Goal: Task Accomplishment & Management: Manage account settings

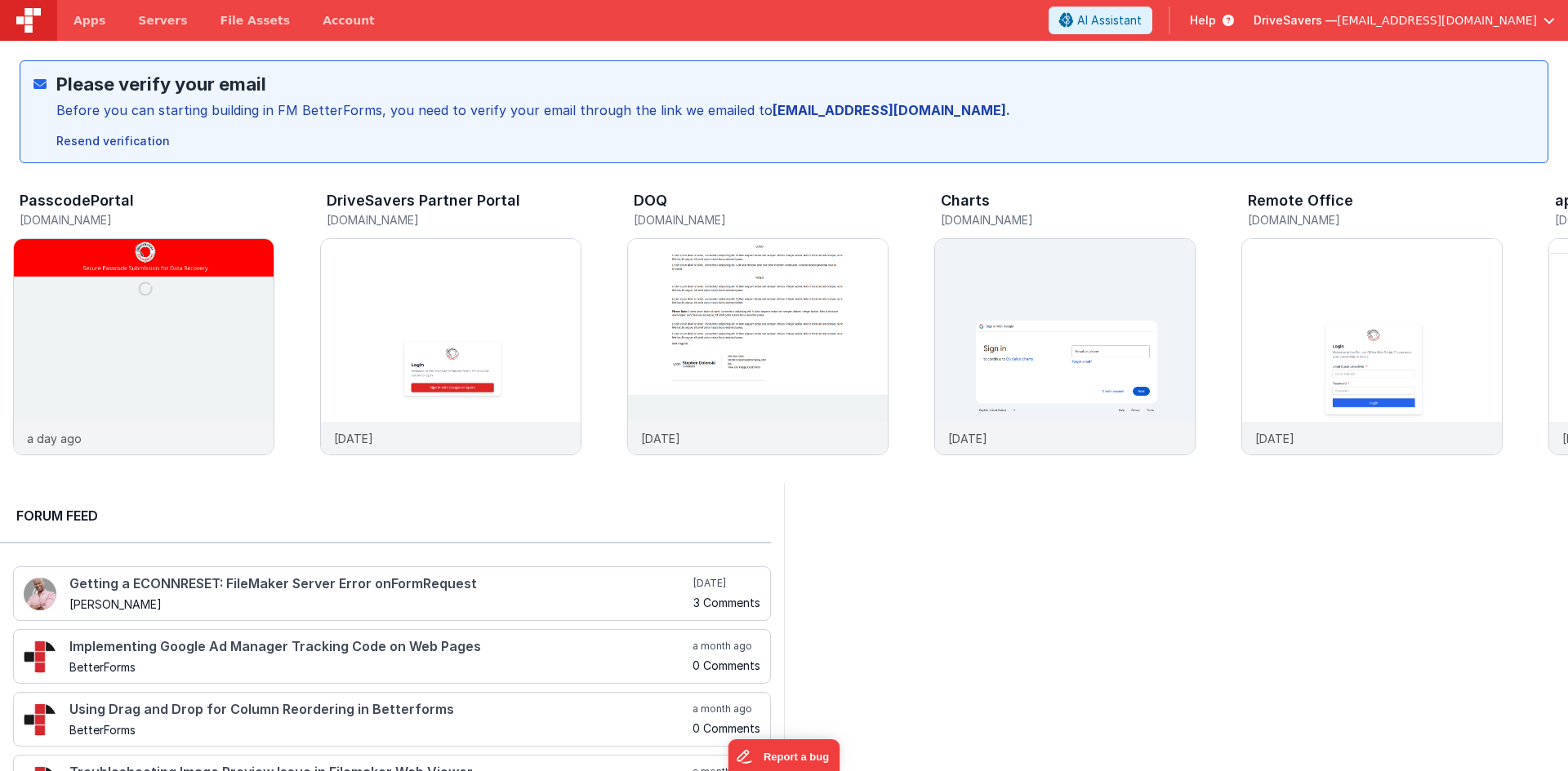
click at [1536, 21] on span "[EMAIL_ADDRESS][DOMAIN_NAME]" at bounding box center [1437, 20] width 200 height 17
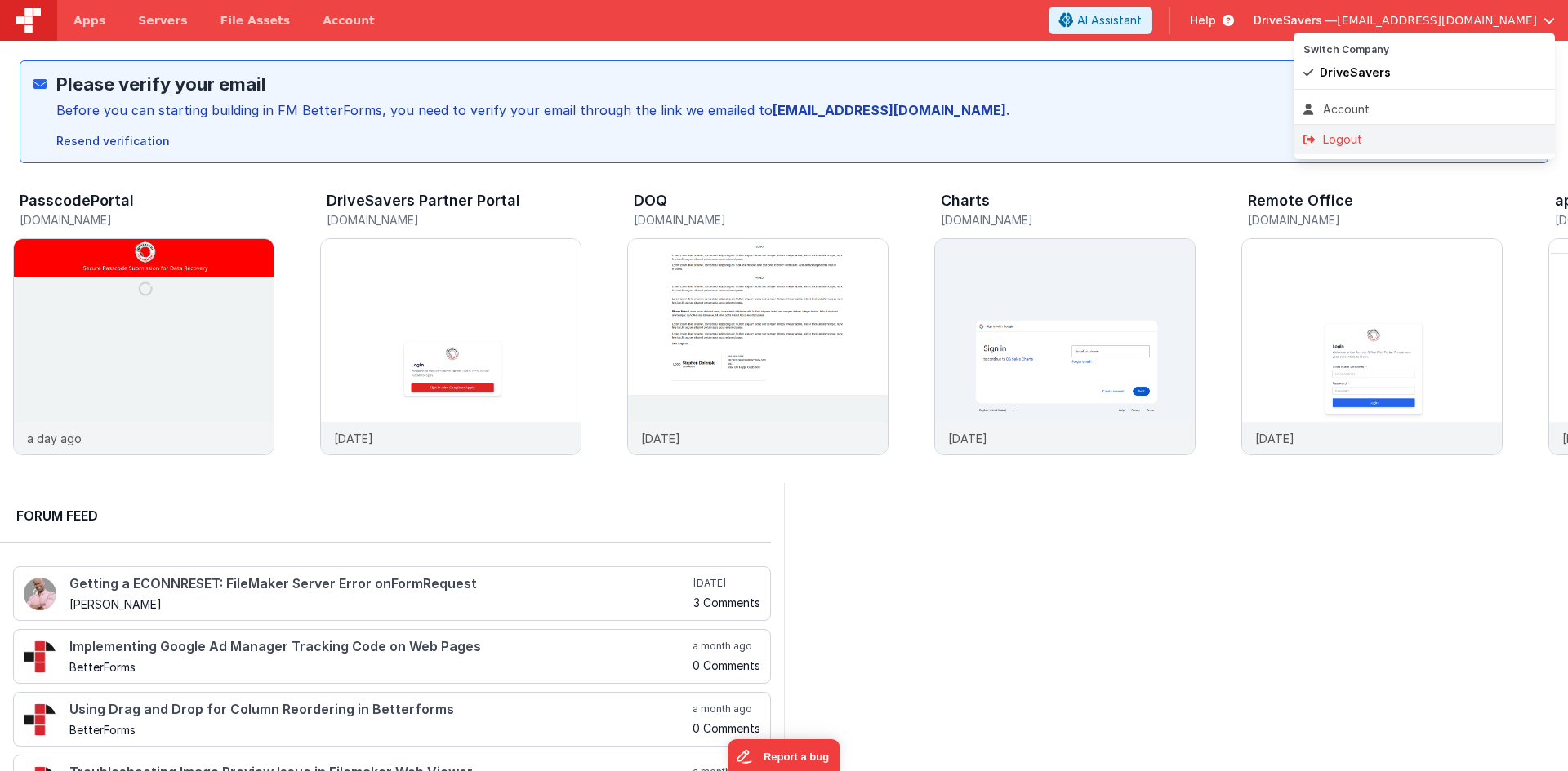
click at [1321, 130] on li "Logout" at bounding box center [1424, 139] width 262 height 29
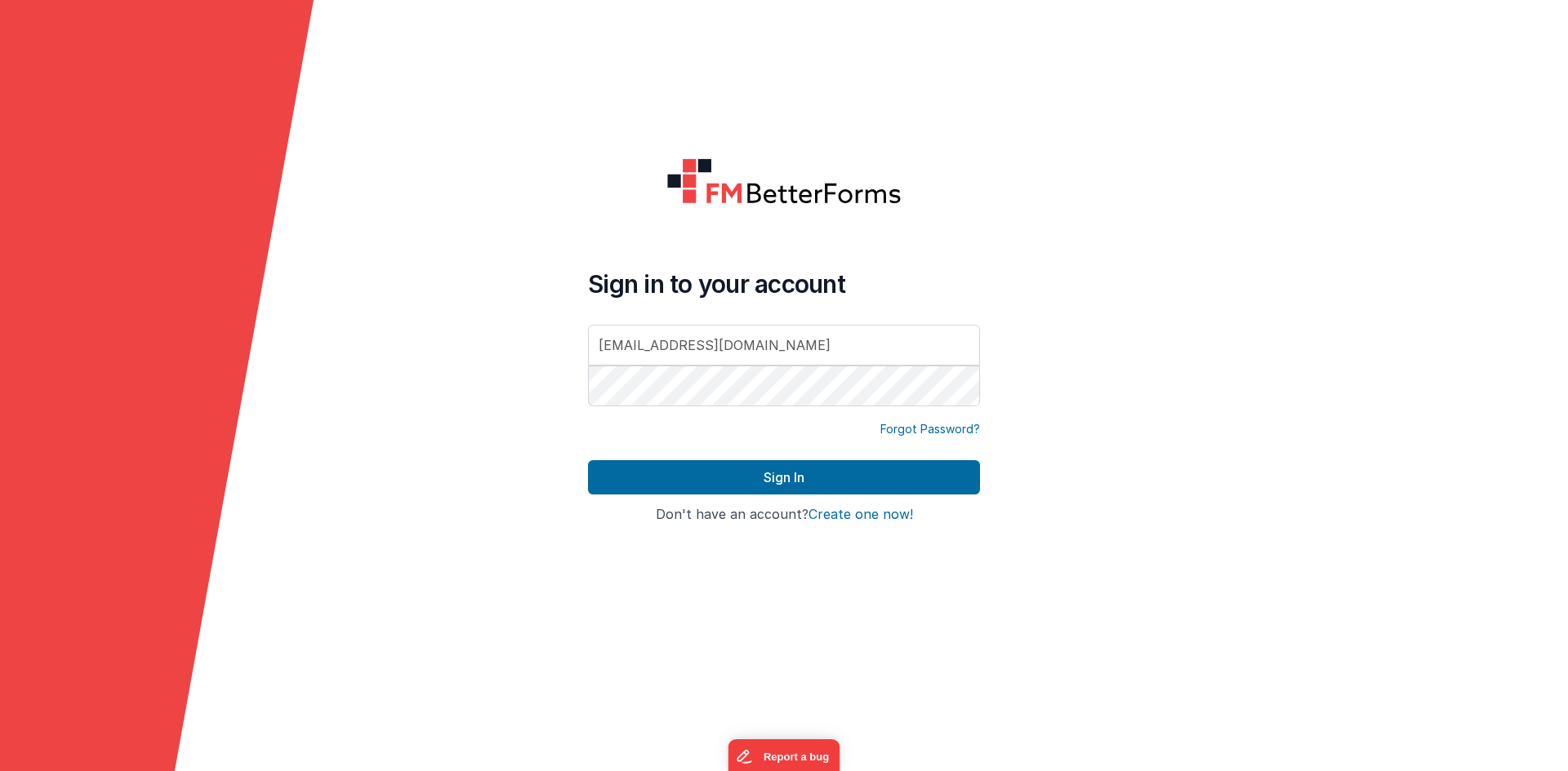
drag, startPoint x: 667, startPoint y: 277, endPoint x: 1013, endPoint y: 364, distance: 356.8
click at [667, 277] on h4 "Sign in to your account" at bounding box center [783, 284] width 392 height 29
click at [588, 409] on div at bounding box center [588, 409] width 0 height 0
type input "sohaibkhan2030@gmail.com"
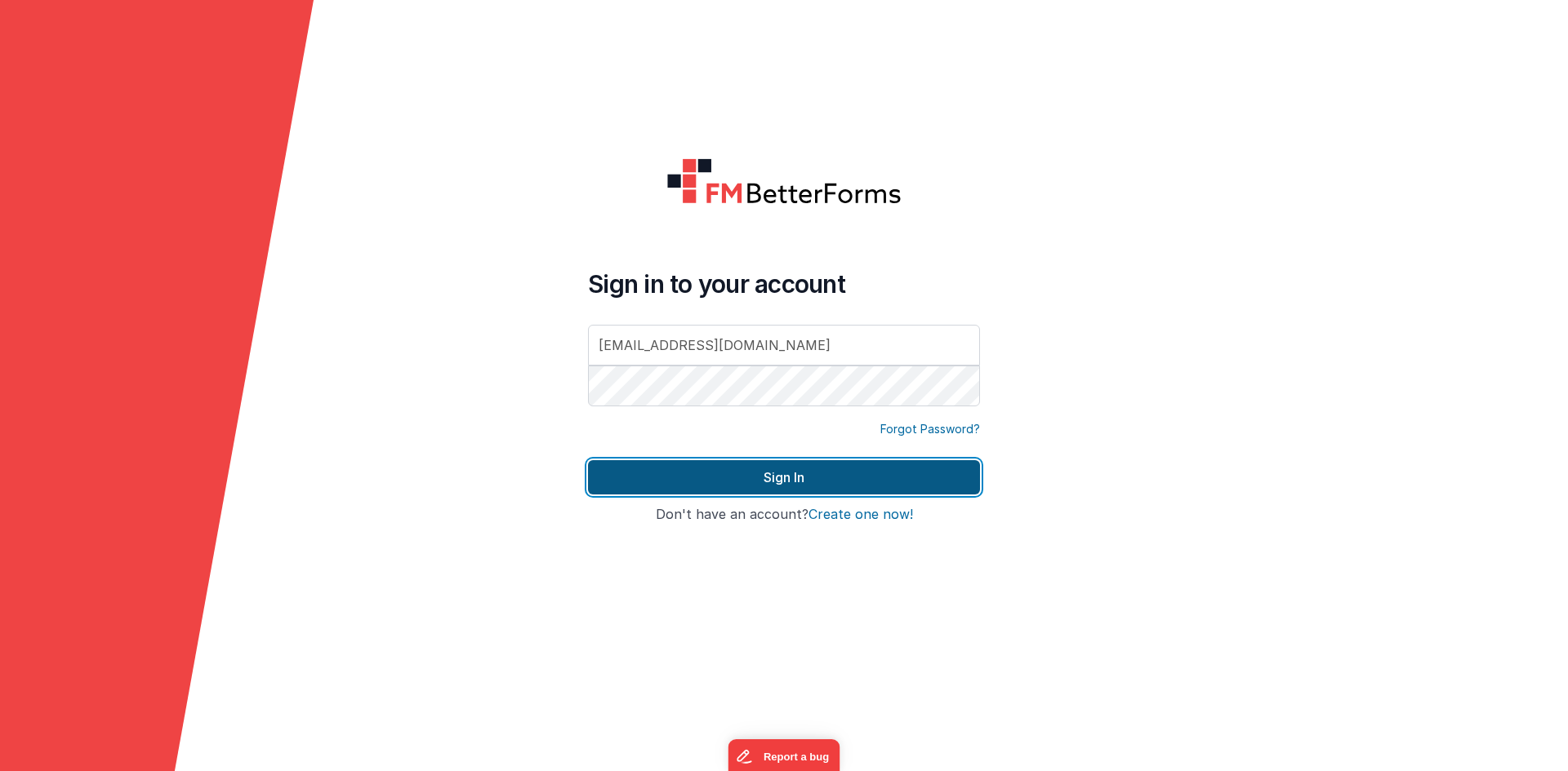
click at [810, 464] on button "Sign In" at bounding box center [783, 476] width 392 height 34
